Goal: Task Accomplishment & Management: Use online tool/utility

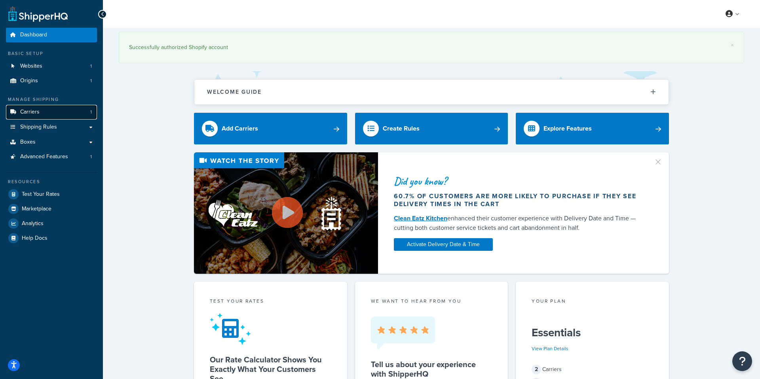
click at [53, 110] on link "Carriers 1" at bounding box center [51, 112] width 91 height 15
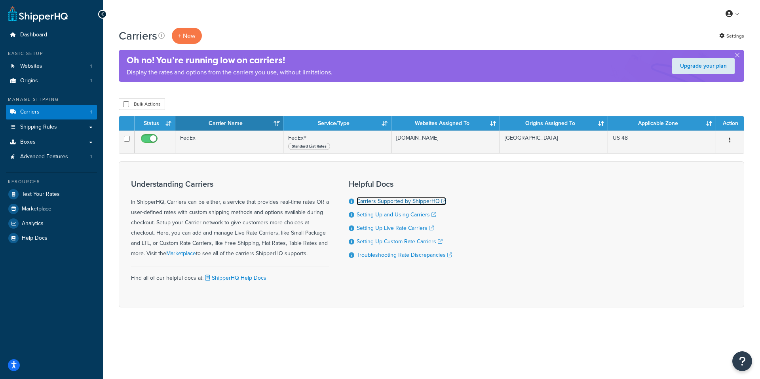
click at [390, 202] on link "Carriers Supported by ShipperHQ" at bounding box center [401, 201] width 89 height 8
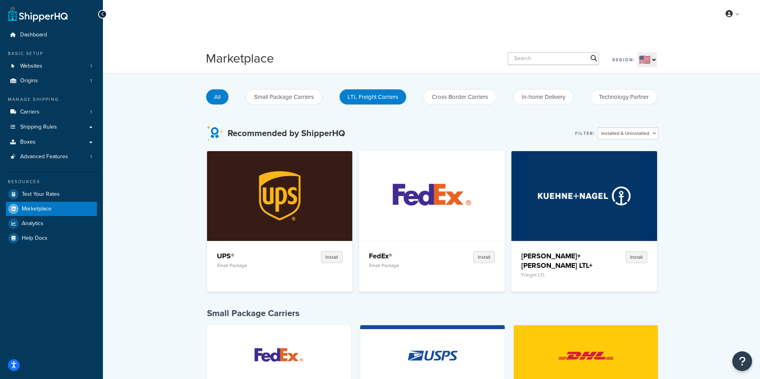
click at [374, 92] on button "LTL Freight Carriers" at bounding box center [372, 97] width 67 height 16
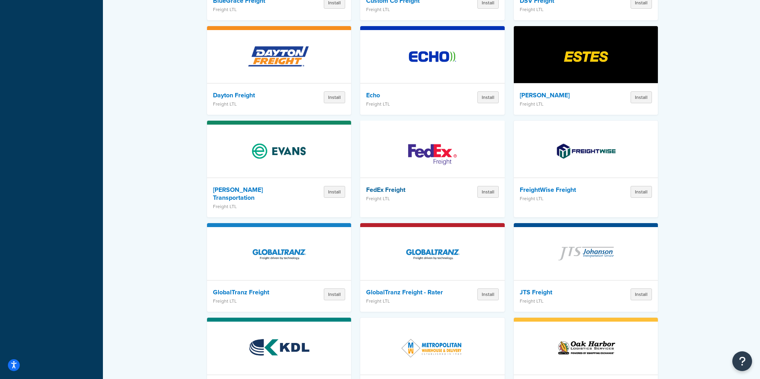
scroll to position [498, 0]
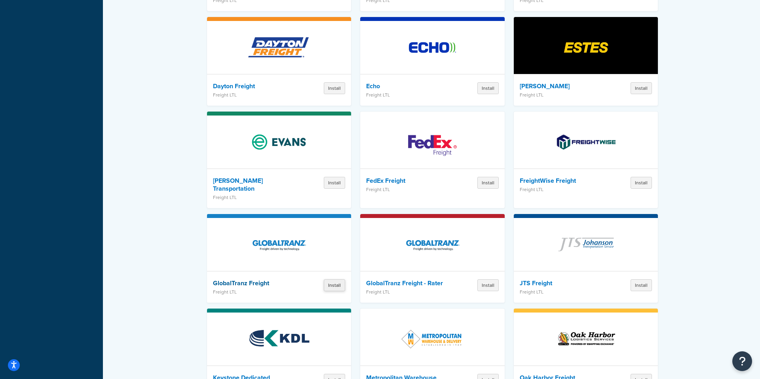
click at [334, 279] on button "Install" at bounding box center [334, 285] width 21 height 12
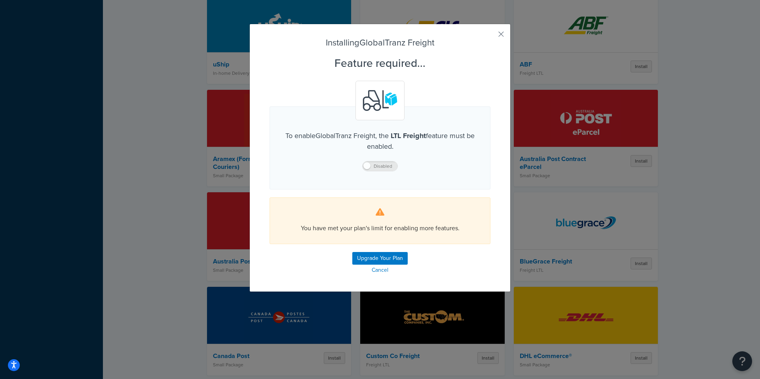
scroll to position [499, 0]
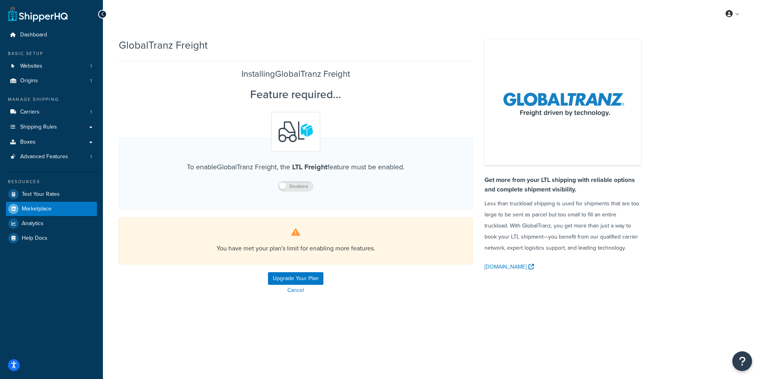
click at [296, 184] on p "Disabled" at bounding box center [296, 185] width 174 height 11
click at [300, 278] on link "Upgrade Your Plan" at bounding box center [295, 278] width 55 height 13
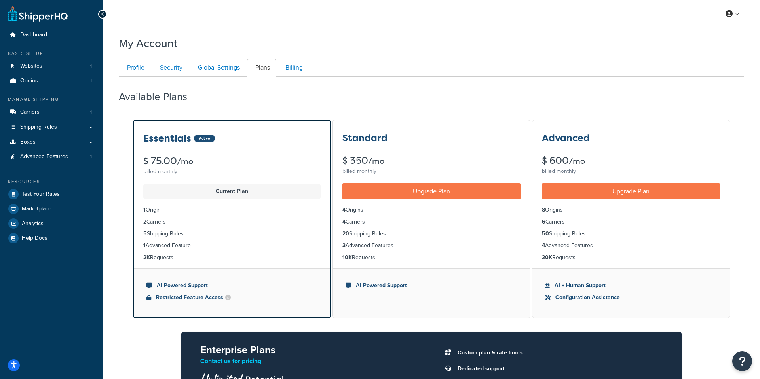
drag, startPoint x: 366, startPoint y: 244, endPoint x: 351, endPoint y: 248, distance: 14.7
click at [360, 247] on li "3 Advanced Features" at bounding box center [431, 245] width 178 height 9
drag, startPoint x: 351, startPoint y: 248, endPoint x: 342, endPoint y: 247, distance: 9.5
click at [342, 248] on li "3 Advanced Features" at bounding box center [431, 245] width 178 height 9
drag, startPoint x: 342, startPoint y: 247, endPoint x: 384, endPoint y: 241, distance: 42.8
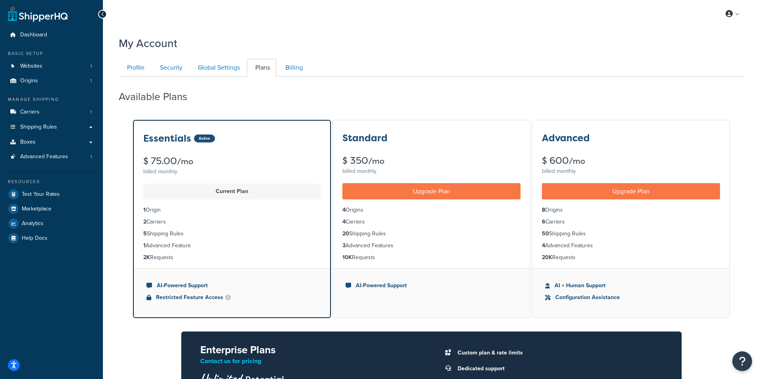
click at [389, 241] on li "3 Advanced Features" at bounding box center [431, 245] width 178 height 9
click at [384, 241] on li "3 Advanced Features" at bounding box center [431, 245] width 178 height 9
click at [461, 193] on link "Upgrade Plan" at bounding box center [431, 191] width 178 height 16
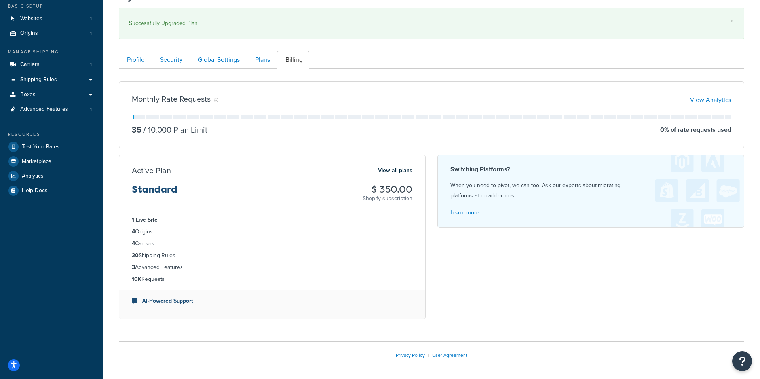
scroll to position [77, 0]
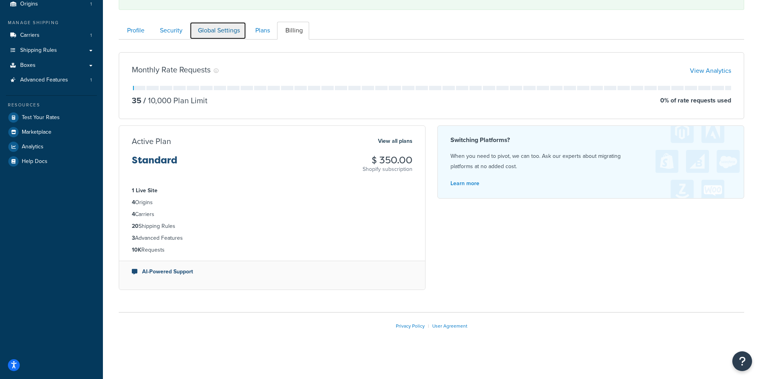
click at [207, 32] on link "Global Settings" at bounding box center [218, 31] width 57 height 18
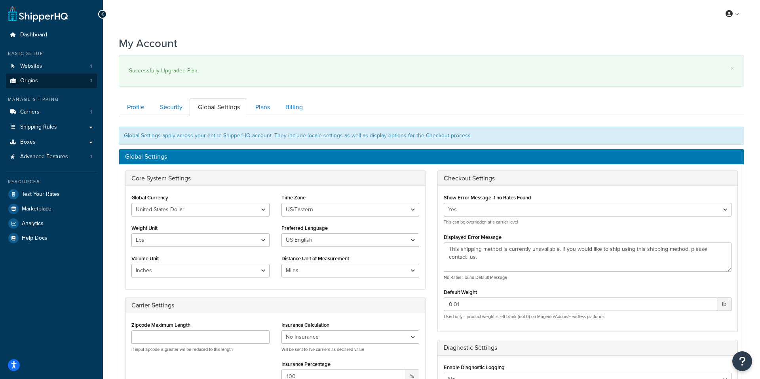
click at [65, 89] on ul "Dashboard Basic Setup Websites 1 Origins 1 Manage Shipping Carriers 1 Shipping …" at bounding box center [51, 137] width 91 height 218
click at [66, 83] on link "Origins 1" at bounding box center [51, 81] width 91 height 15
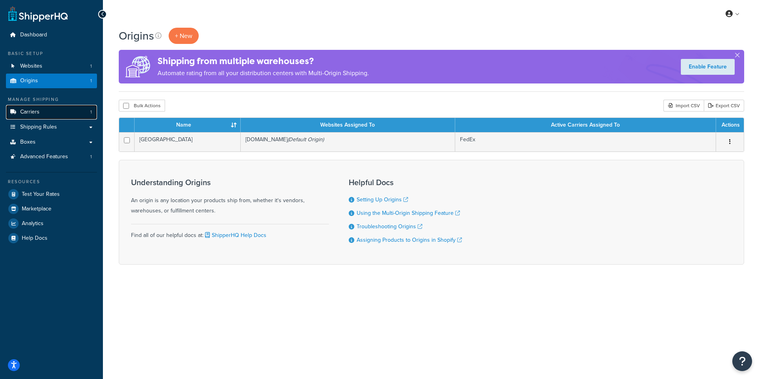
click at [34, 110] on span "Carriers" at bounding box center [29, 112] width 19 height 7
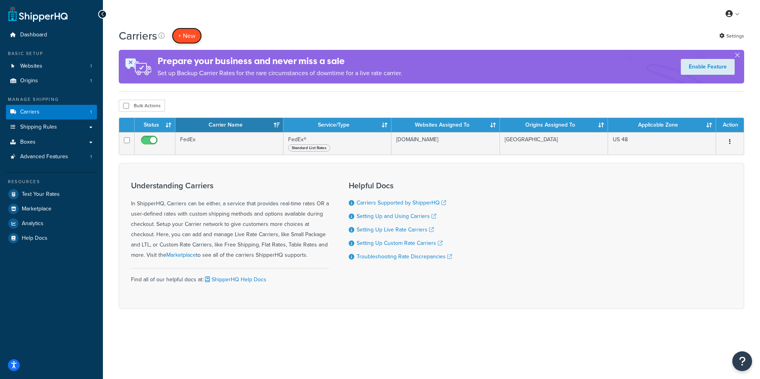
click at [192, 29] on button "+ New" at bounding box center [187, 36] width 30 height 16
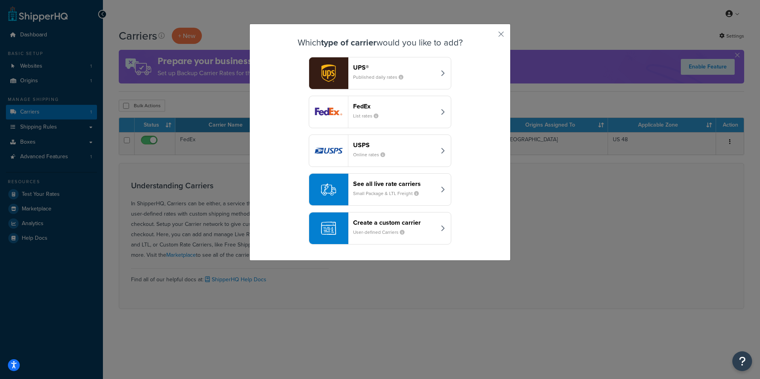
click at [433, 195] on div "See all live rate carriers Small Package & LTL Freight" at bounding box center [394, 189] width 83 height 19
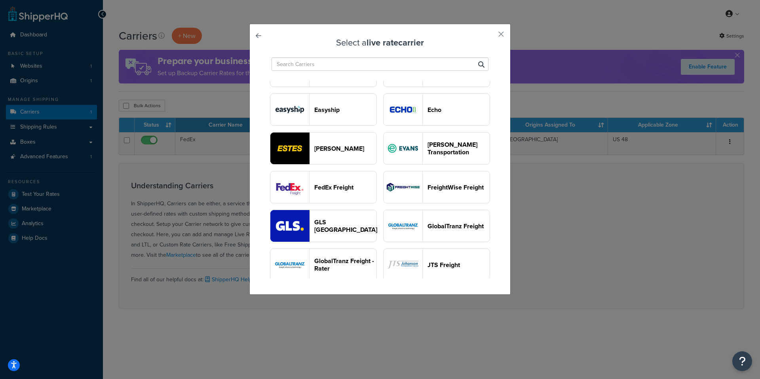
scroll to position [431, 0]
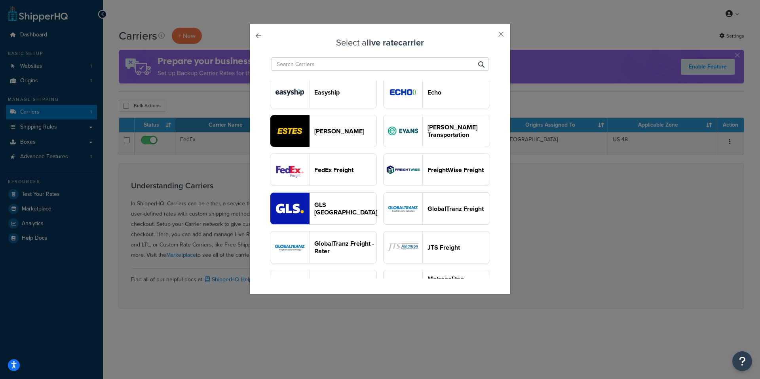
click at [432, 200] on button "GlobalTranz Freight" at bounding box center [436, 208] width 107 height 32
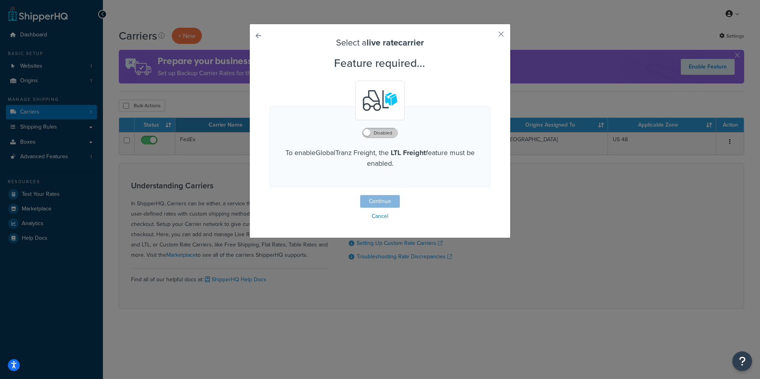
click at [371, 133] on label "Disabled" at bounding box center [379, 132] width 35 height 9
click at [390, 202] on button "Continue" at bounding box center [380, 201] width 40 height 13
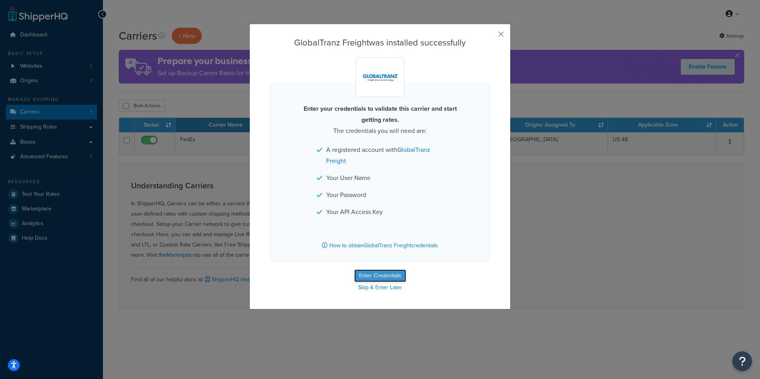
click at [383, 274] on button "Enter Credentials" at bounding box center [380, 275] width 52 height 13
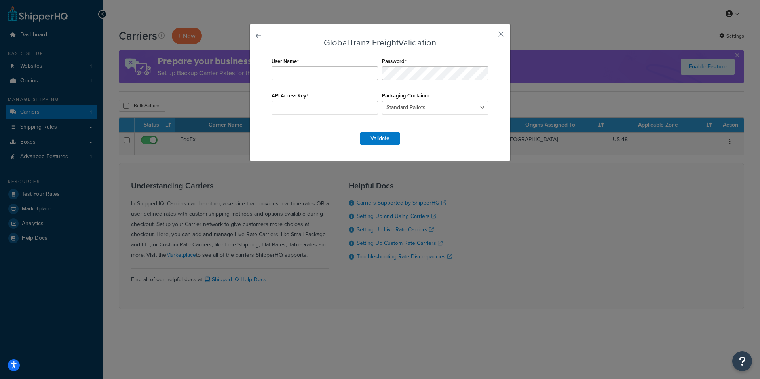
click at [302, 81] on div "User Name Password API Access Key Packaging Container Standard Pallets Pallets …" at bounding box center [379, 89] width 221 height 69
click at [304, 79] on input "User Name" at bounding box center [324, 72] width 106 height 13
paste input "[PERSON_NAME][EMAIL_ADDRESS][DOMAIN_NAME]"
type input "[PERSON_NAME][EMAIL_ADDRESS][DOMAIN_NAME]"
click at [373, 74] on div "User Name [PERSON_NAME][EMAIL_ADDRESS][DOMAIN_NAME] Password API Access Key Pac…" at bounding box center [379, 89] width 221 height 69
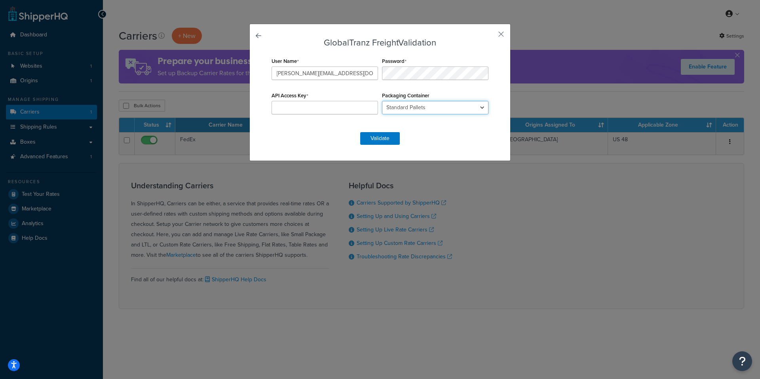
click at [439, 106] on select "Standard Pallets Pallets - Non Standard Cylinders Drums Pails Reels Rolls Tubes…" at bounding box center [435, 107] width 106 height 13
select select "1"
click at [382, 101] on select "Standard Pallets Pallets - Non Standard Cylinders Drums Pails Reels Rolls Tubes…" at bounding box center [435, 107] width 106 height 13
click at [414, 107] on select "Standard Pallets Pallets - Non Standard Cylinders Drums Pails Reels Rolls Tubes…" at bounding box center [435, 107] width 106 height 13
click at [330, 109] on input "API Access Key" at bounding box center [324, 107] width 106 height 13
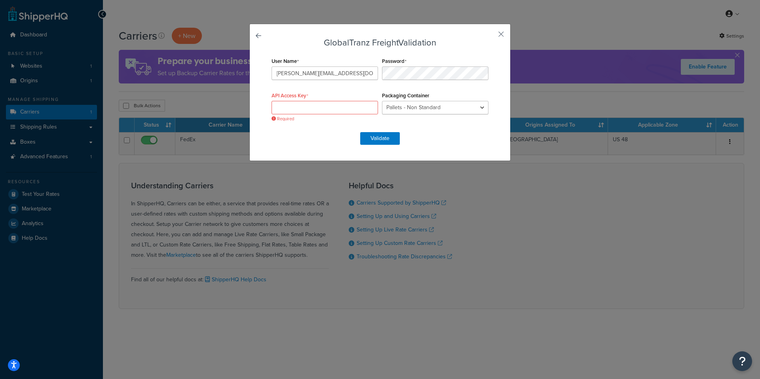
click at [426, 116] on div "User Name [PERSON_NAME][EMAIL_ADDRESS][DOMAIN_NAME] Password API Access Key Req…" at bounding box center [379, 89] width 221 height 69
click at [422, 110] on select "Standard Pallets Pallets - Non Standard Cylinders Drums Pails Reels Rolls Tubes…" at bounding box center [435, 107] width 106 height 13
click at [382, 101] on select "Standard Pallets Pallets - Non Standard Cylinders Drums Pails Reels Rolls Tubes…" at bounding box center [435, 107] width 106 height 13
click at [337, 101] on div "API Access Key Required" at bounding box center [324, 102] width 110 height 25
click at [333, 105] on input "API Access Key" at bounding box center [324, 107] width 106 height 13
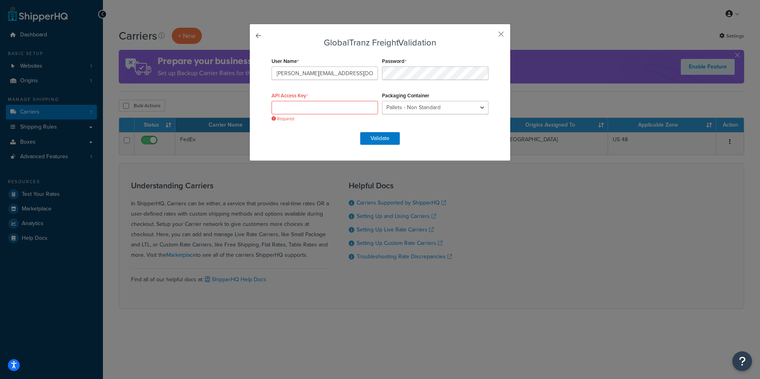
click at [309, 97] on div "API Access Key Required" at bounding box center [324, 102] width 110 height 25
